Goal: Transaction & Acquisition: Download file/media

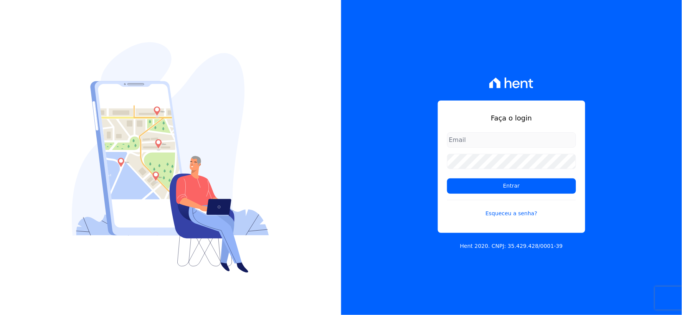
click at [481, 140] on input "email" at bounding box center [511, 139] width 129 height 15
type input "rh@cesariengenharia.com.br"
click at [344, 173] on div "Faça o login rh@cesariengenharia.com.br Entrar Esqueceu a senha? Hent 2020. CNP…" at bounding box center [511, 157] width 341 height 315
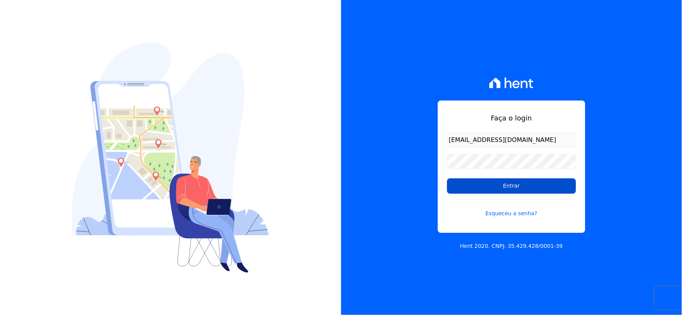
click at [470, 193] on input "Entrar" at bounding box center [511, 185] width 129 height 15
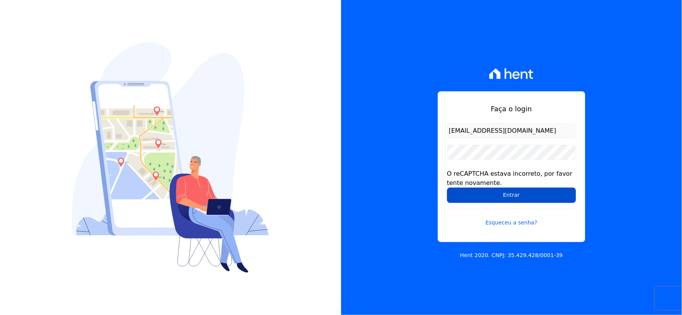
click at [485, 196] on input "Entrar" at bounding box center [511, 195] width 129 height 15
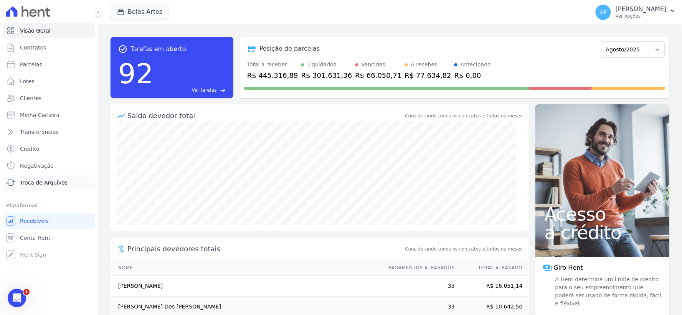
click at [26, 181] on span "Troca de Arquivos" at bounding box center [44, 183] width 48 height 8
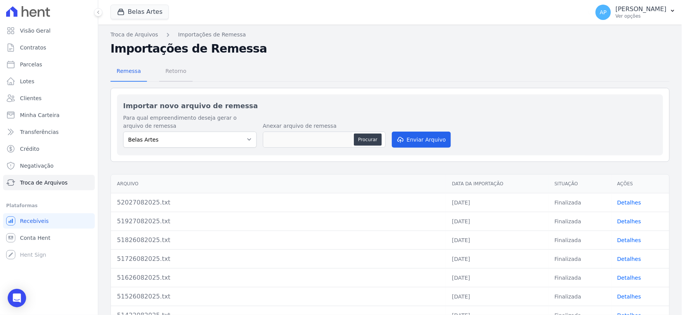
click at [183, 75] on span "Retorno" at bounding box center [176, 70] width 30 height 15
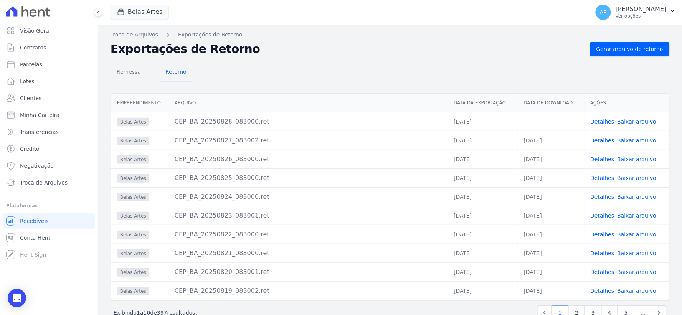
click at [631, 121] on link "Baixar arquivo" at bounding box center [636, 122] width 39 height 6
